Goal: Communication & Community: Answer question/provide support

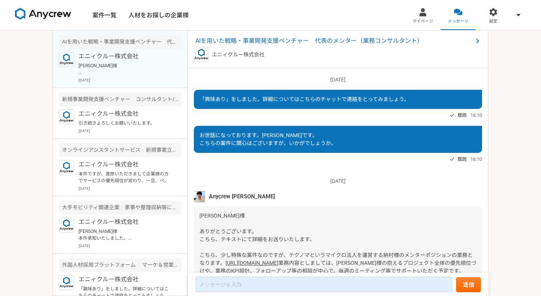
scroll to position [366, 0]
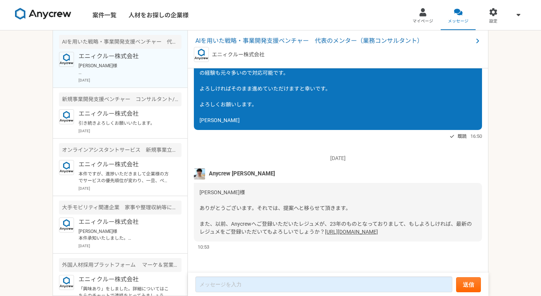
click at [325, 232] on link "[URL][DOMAIN_NAME]" at bounding box center [351, 232] width 53 height 6
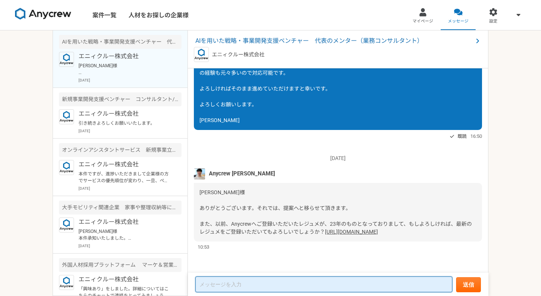
click at [263, 285] on textarea at bounding box center [323, 284] width 257 height 16
type textarea "城"
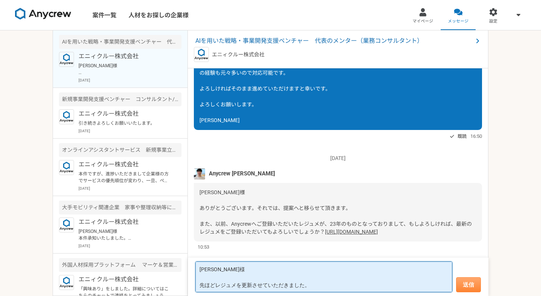
type textarea "[PERSON_NAME]様 先ほどレジュメを更新させていただきました。"
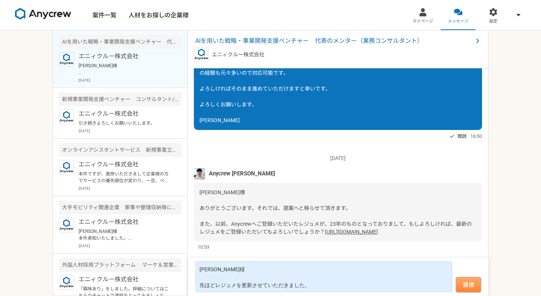
click at [470, 287] on button "送信" at bounding box center [468, 284] width 25 height 15
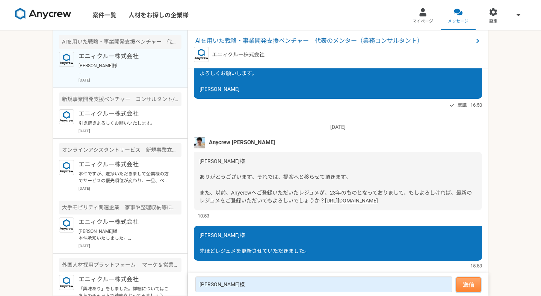
scroll to position [416, 0]
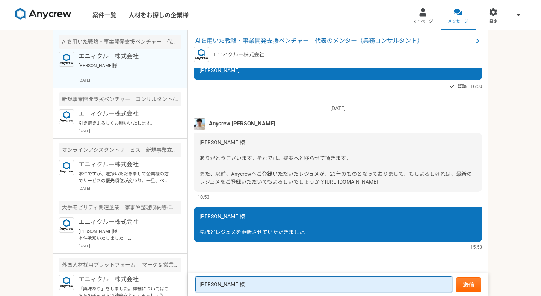
click at [274, 287] on textarea "[PERSON_NAME]様 先ほどレジュメを更新させていただきました。" at bounding box center [323, 284] width 257 height 16
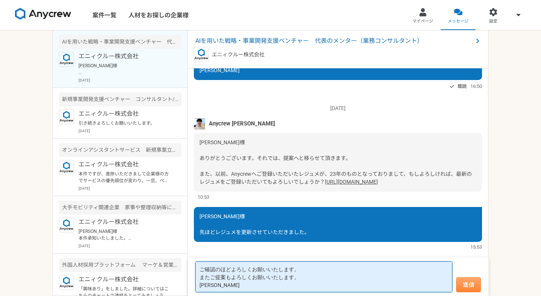
type textarea "ご確認のほどよろしくお願いいたします。 またご提案もよろしくお願いいたします。 [PERSON_NAME]"
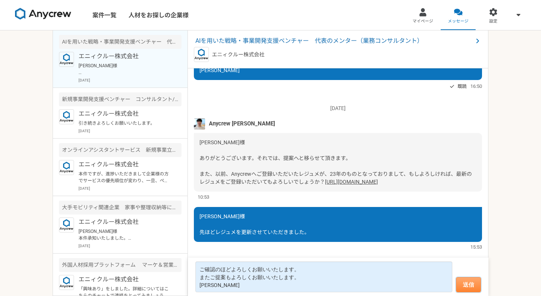
click at [459, 288] on button "送信" at bounding box center [468, 284] width 25 height 15
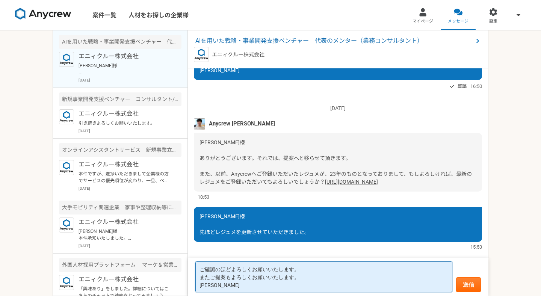
click at [320, 281] on textarea "ご確認のほどよろしくお願いいたします。 またご提案もよろしくお願いいたします。 [PERSON_NAME]" at bounding box center [323, 276] width 257 height 31
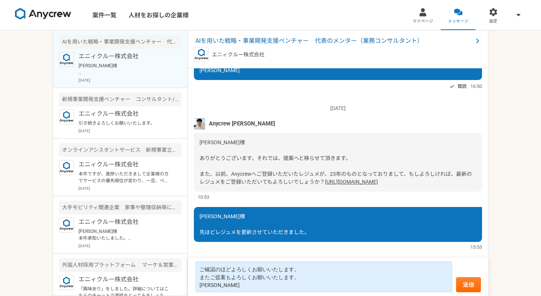
click at [295, 12] on nav "案件一覧 人材をお探しの企業様 マイページ メッセージ 設定" at bounding box center [270, 15] width 541 height 30
click at [465, 280] on button "送信" at bounding box center [468, 284] width 25 height 15
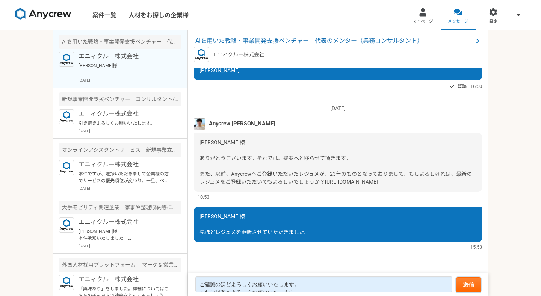
scroll to position [466, 0]
